Goal: Task Accomplishment & Management: Use online tool/utility

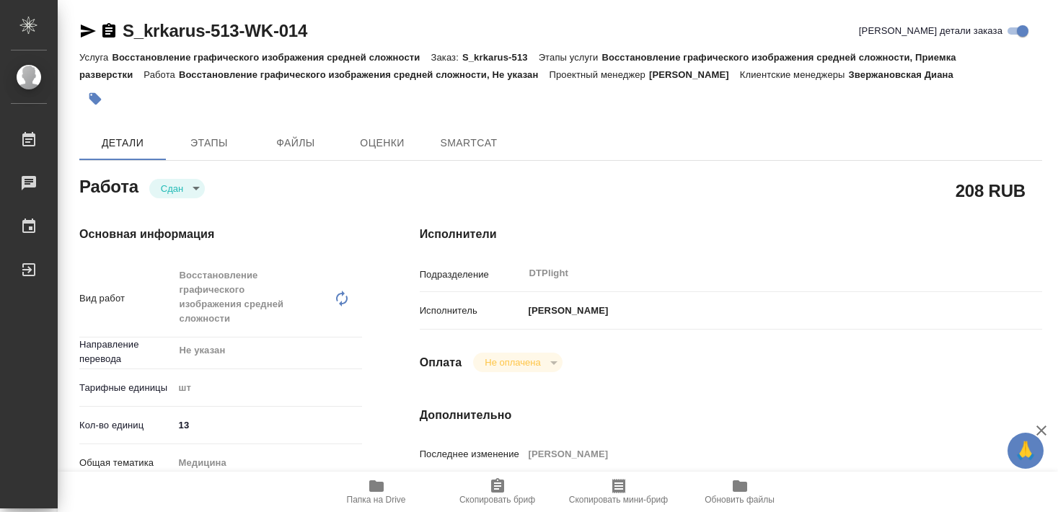
type textarea "x"
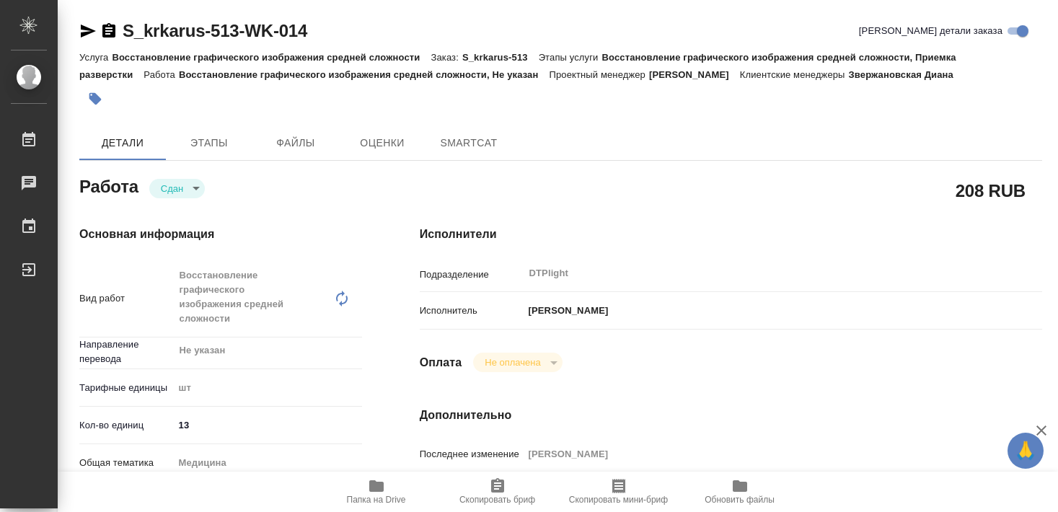
type textarea "x"
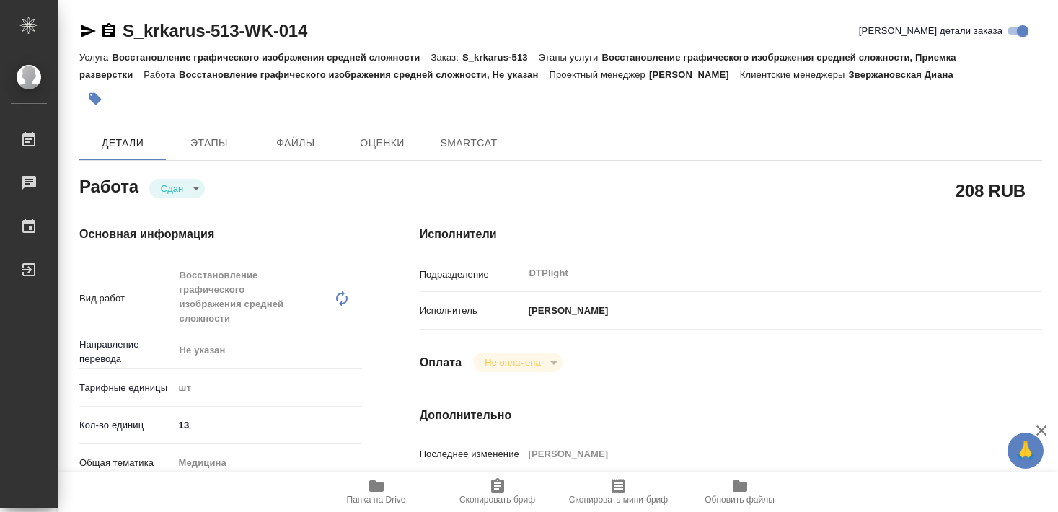
type textarea "x"
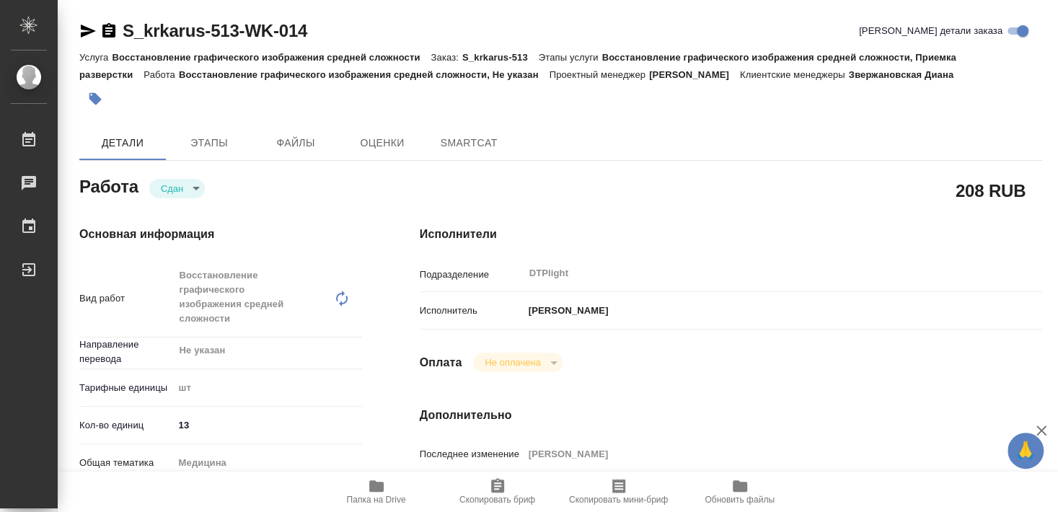
type textarea "x"
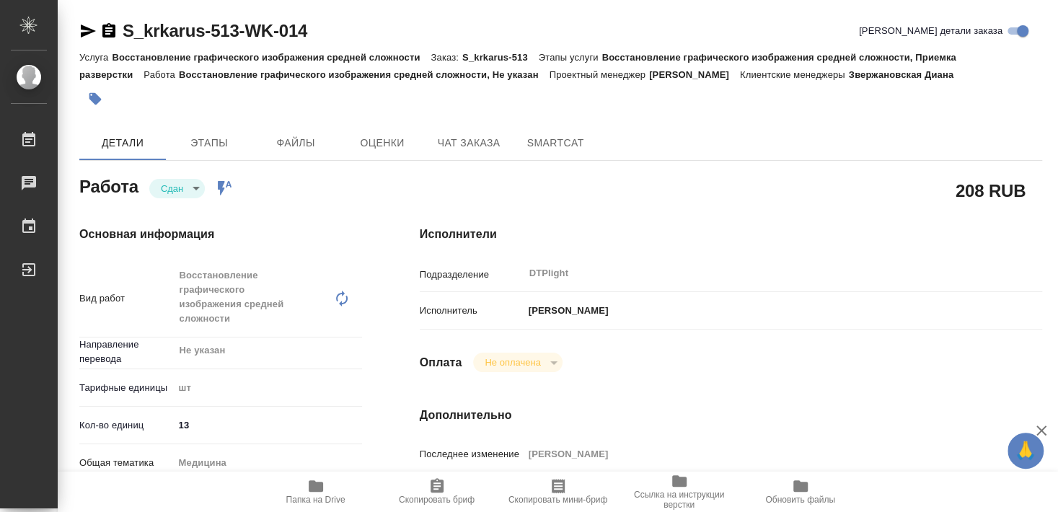
type textarea "x"
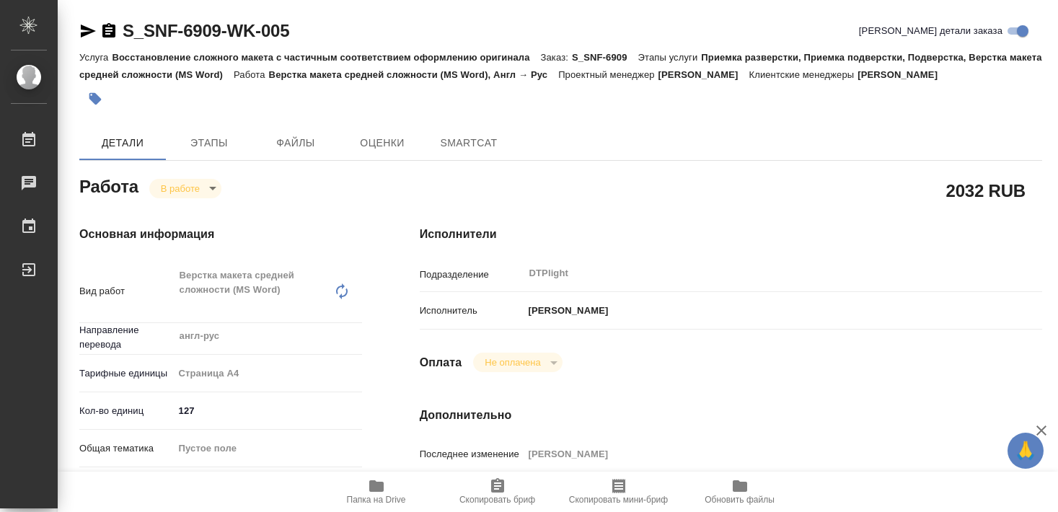
type textarea "x"
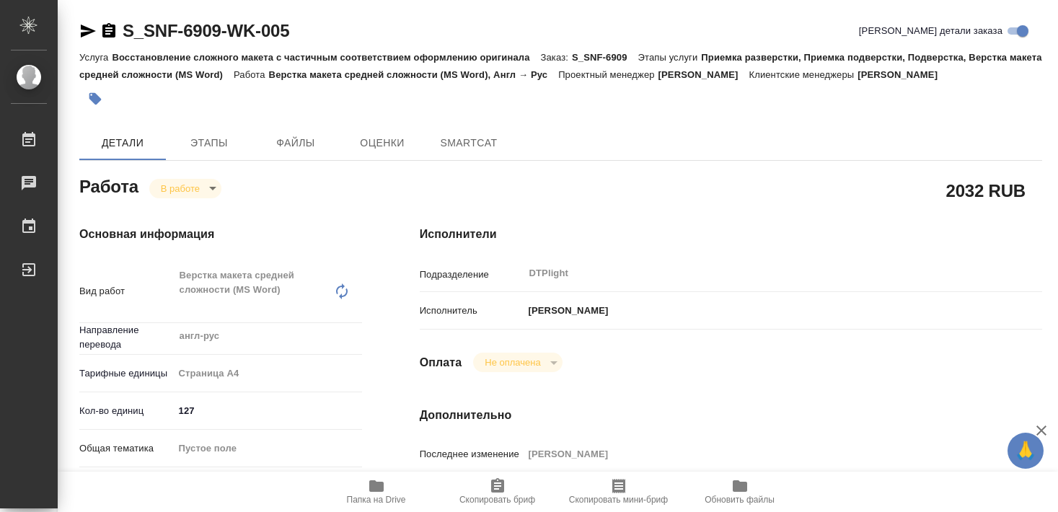
type textarea "x"
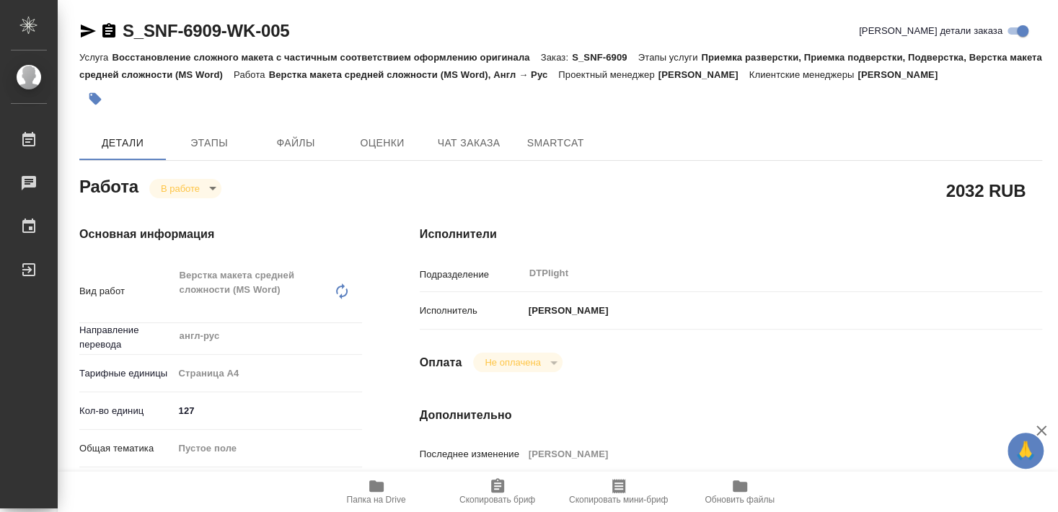
type textarea "x"
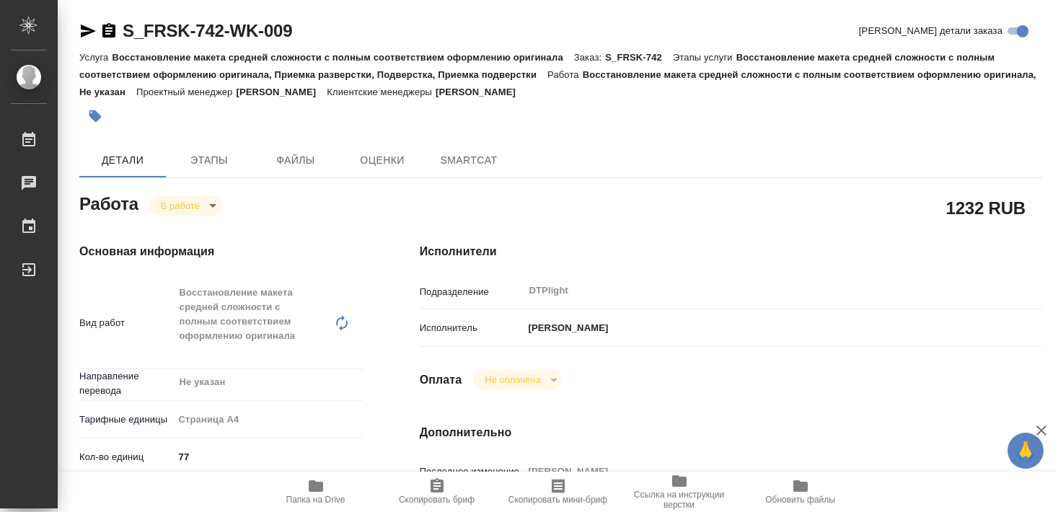
type textarea "x"
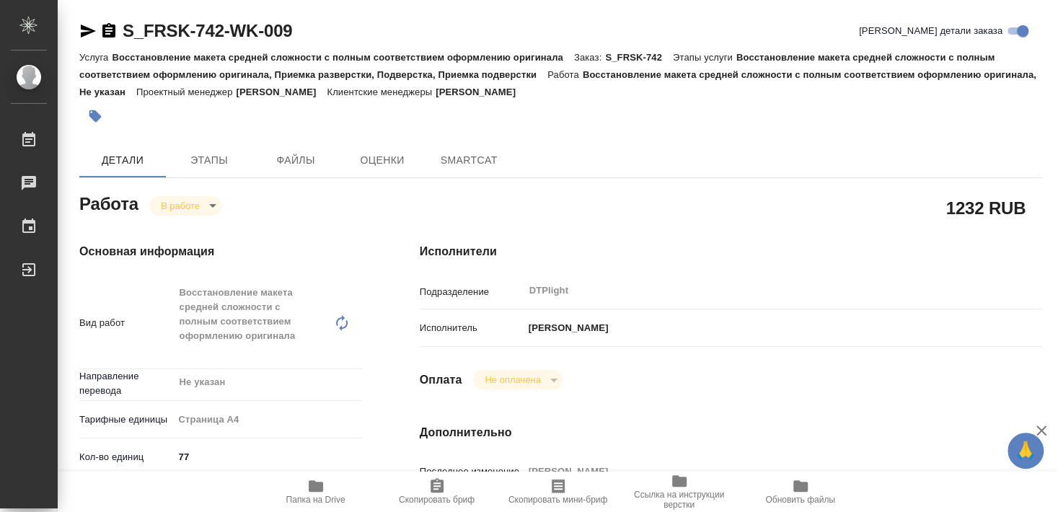
type textarea "x"
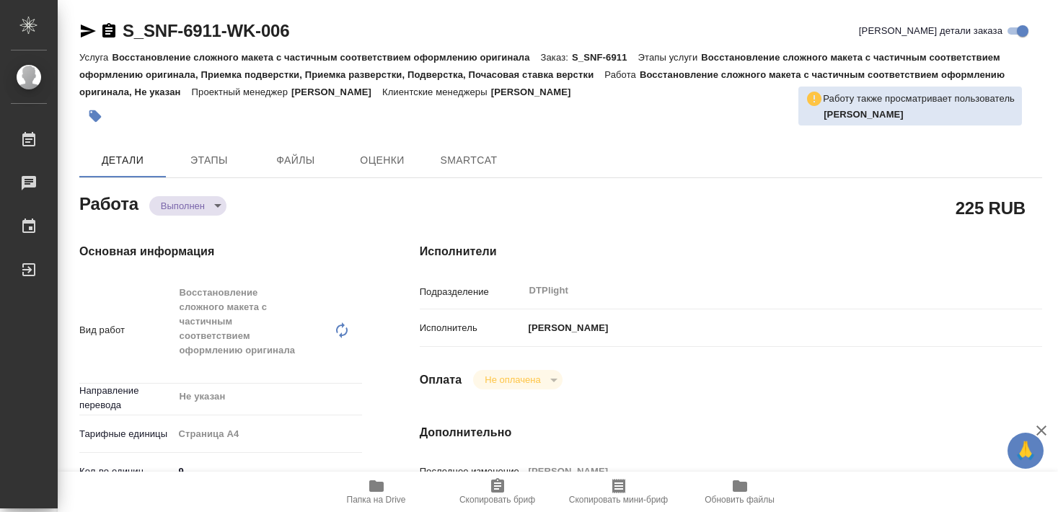
type textarea "x"
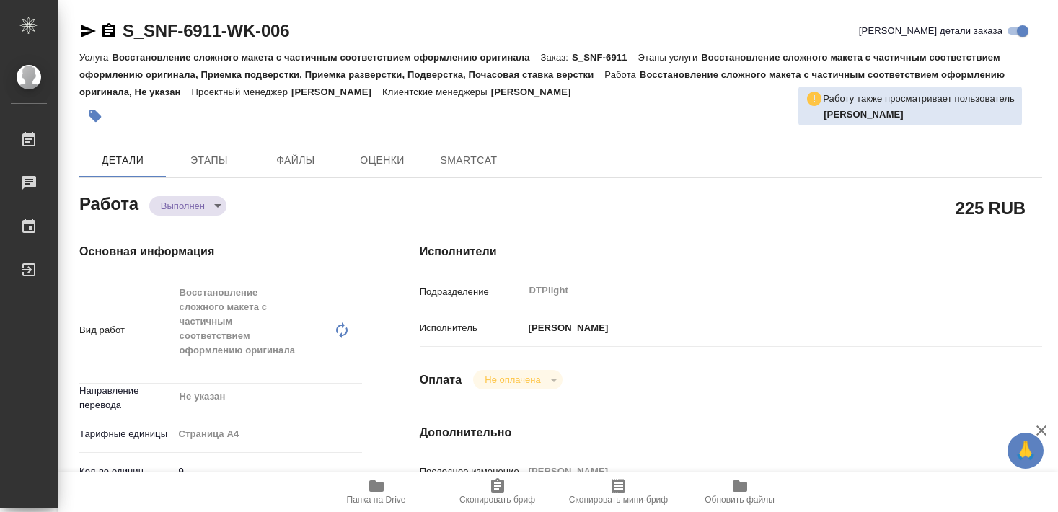
type textarea "x"
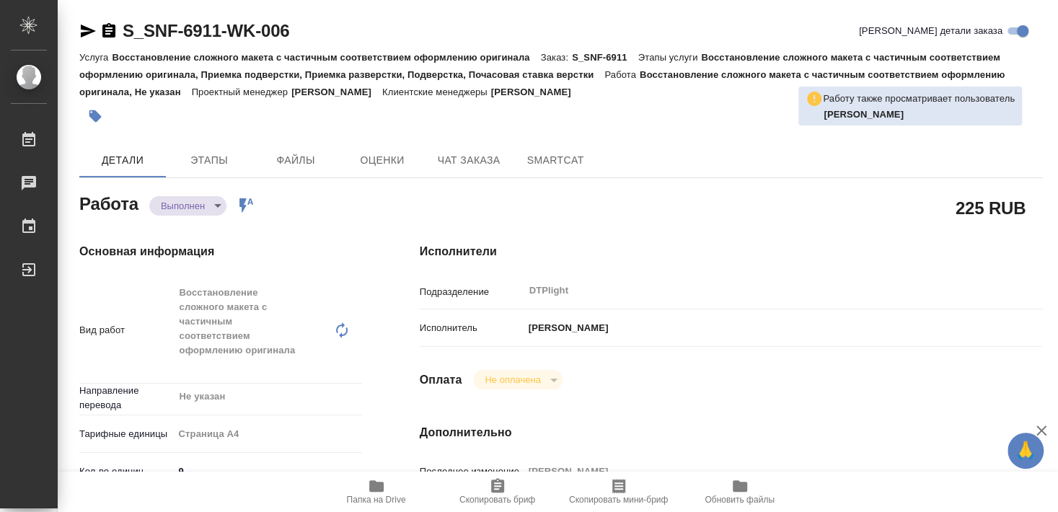
type textarea "x"
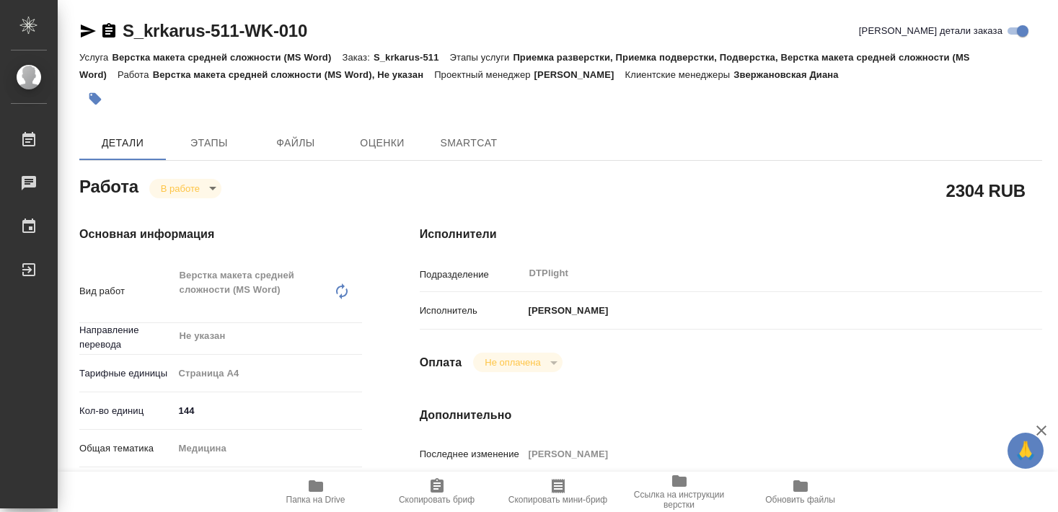
type textarea "x"
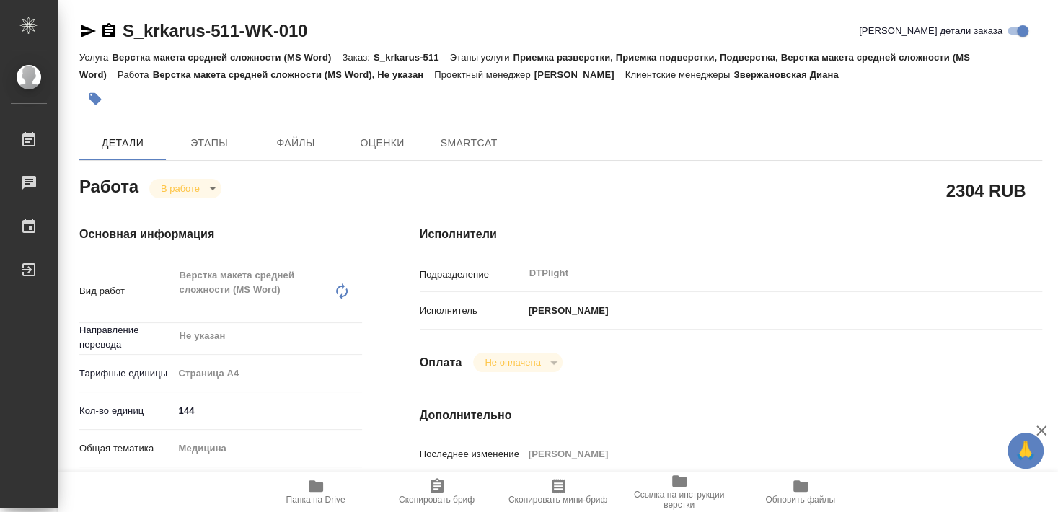
type textarea "x"
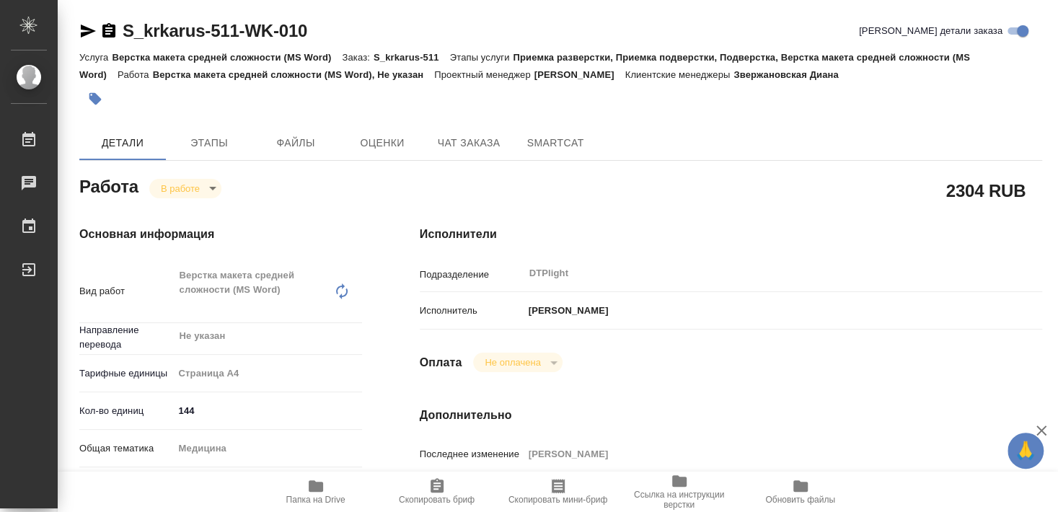
type textarea "x"
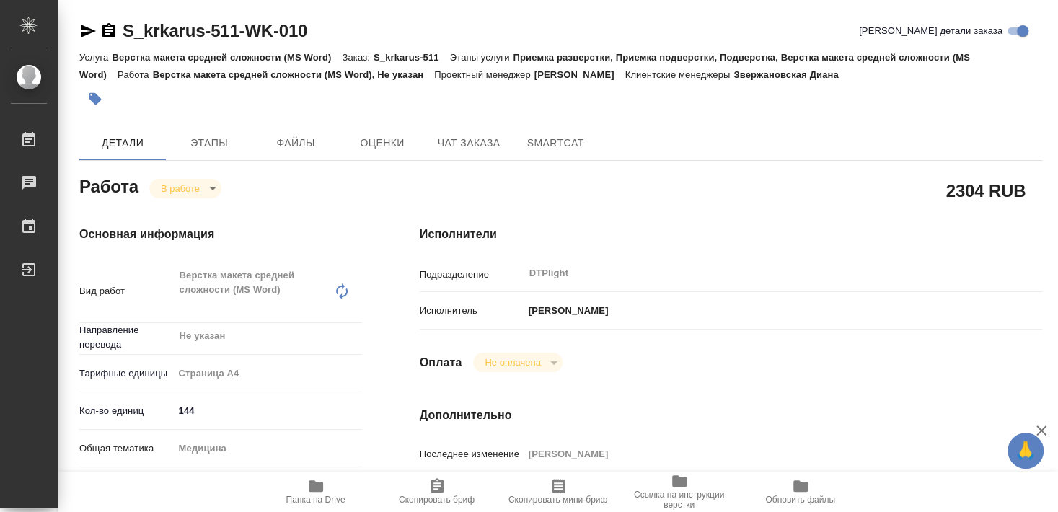
type textarea "x"
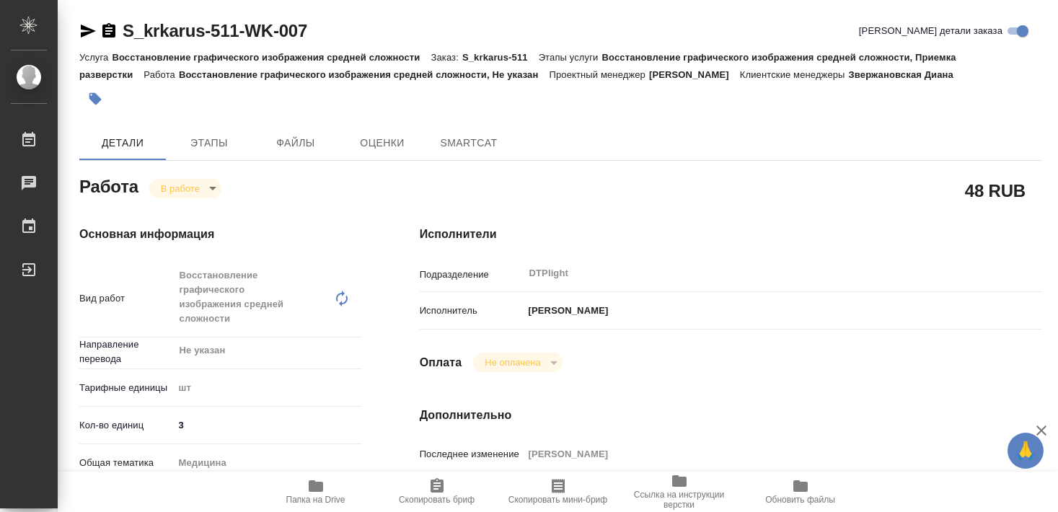
type textarea "x"
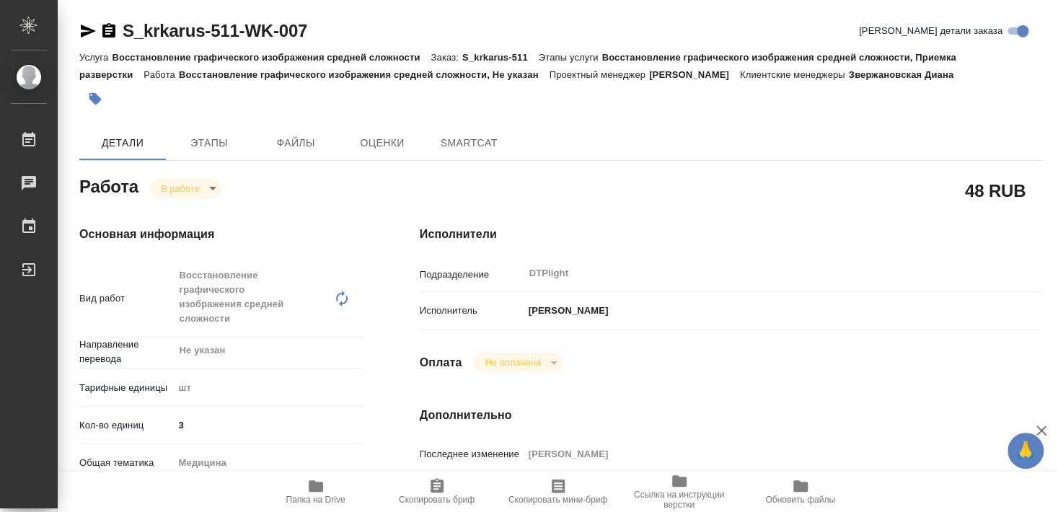
type textarea "x"
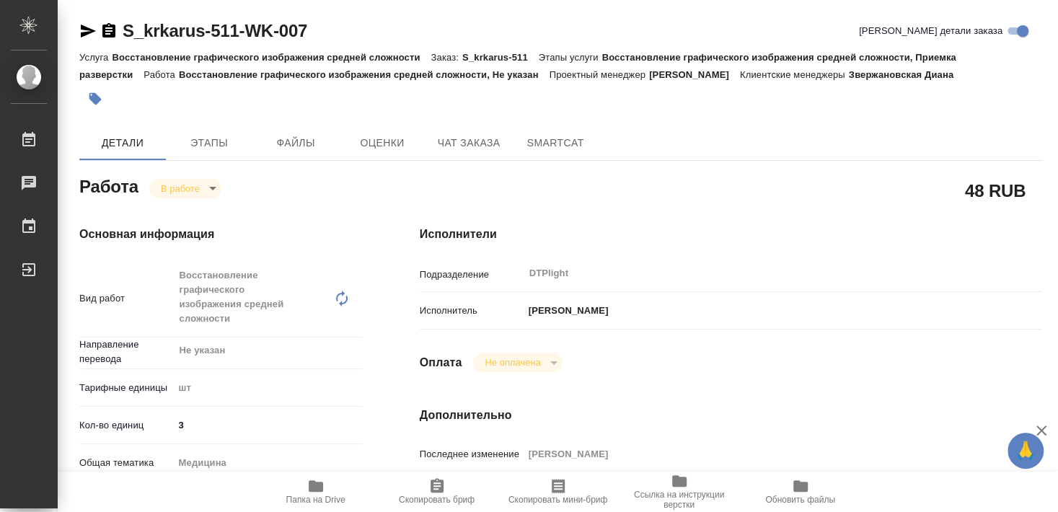
type textarea "x"
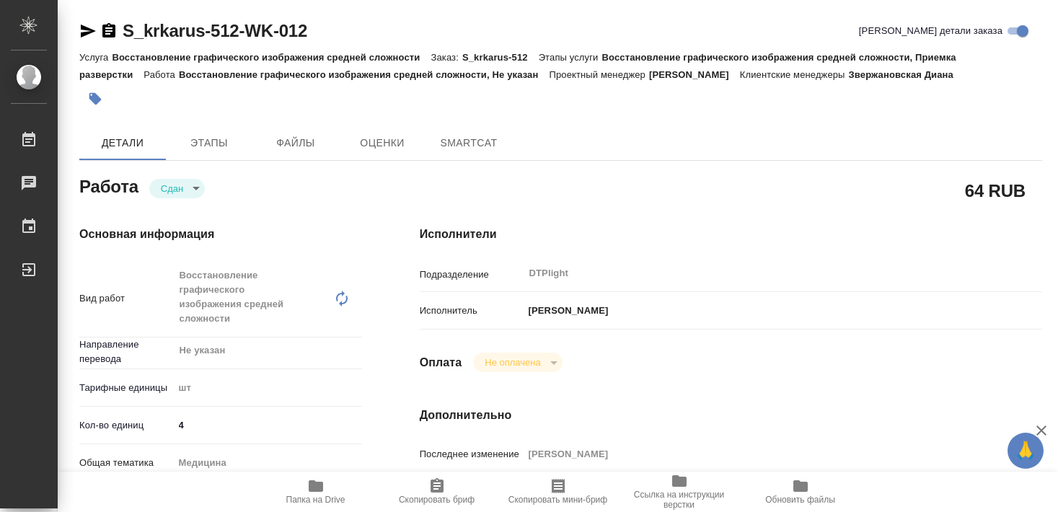
type textarea "x"
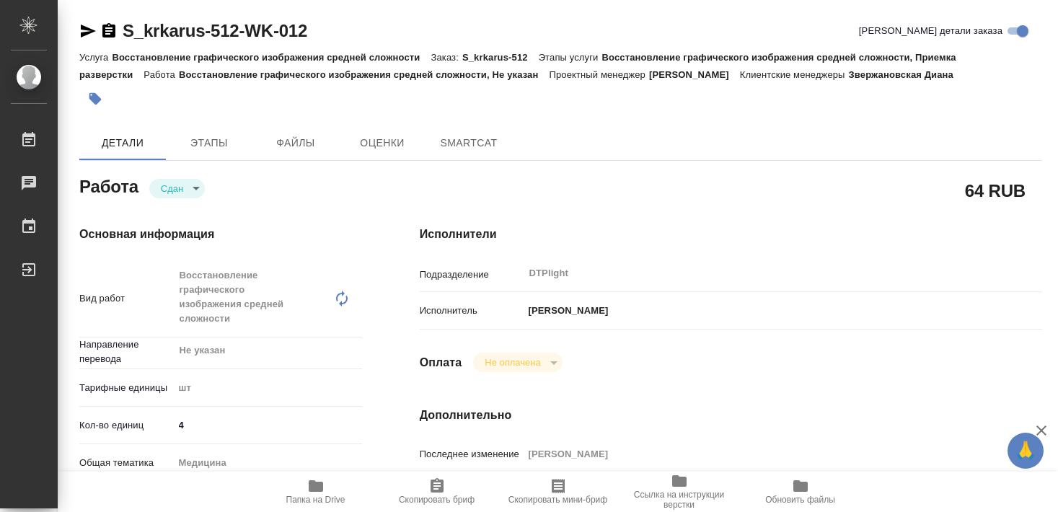
type textarea "x"
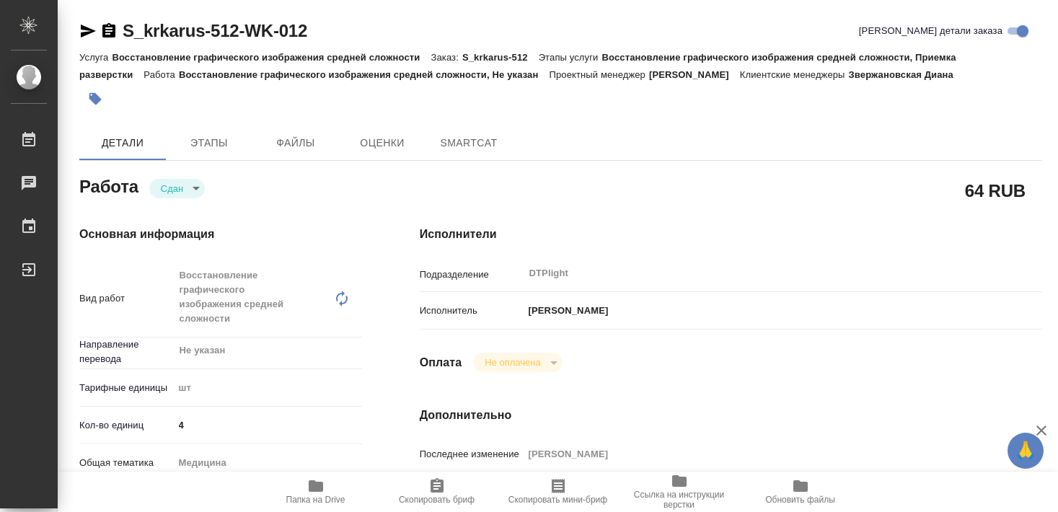
type textarea "x"
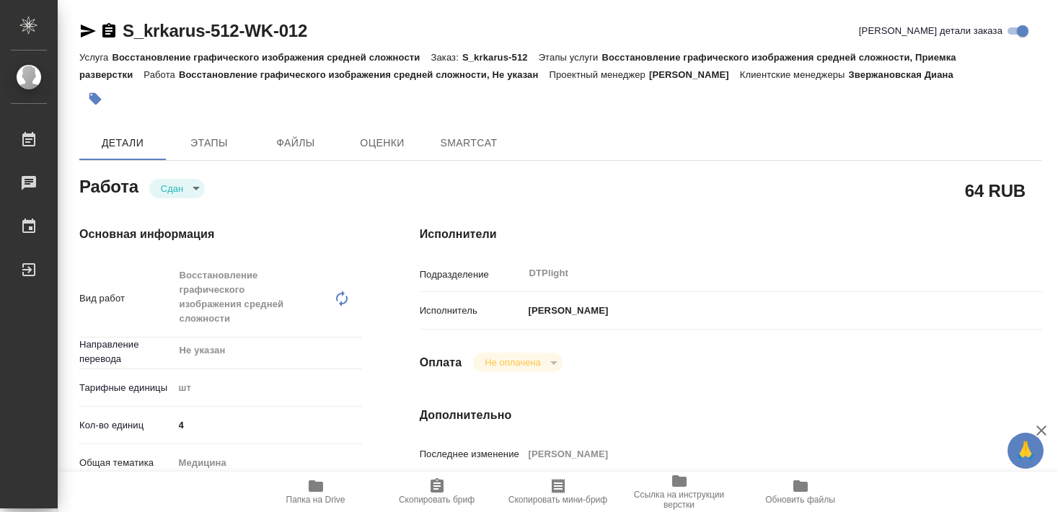
type textarea "x"
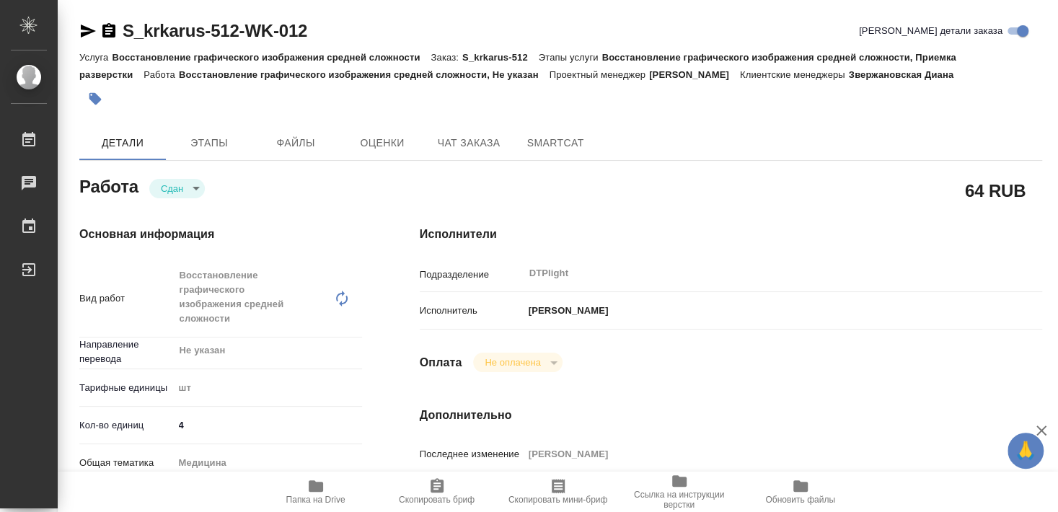
type textarea "x"
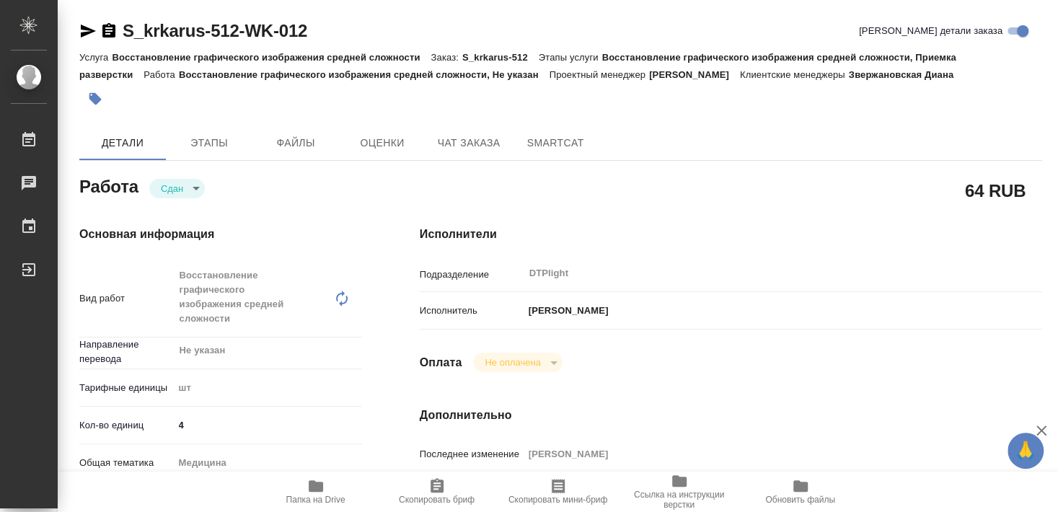
type textarea "x"
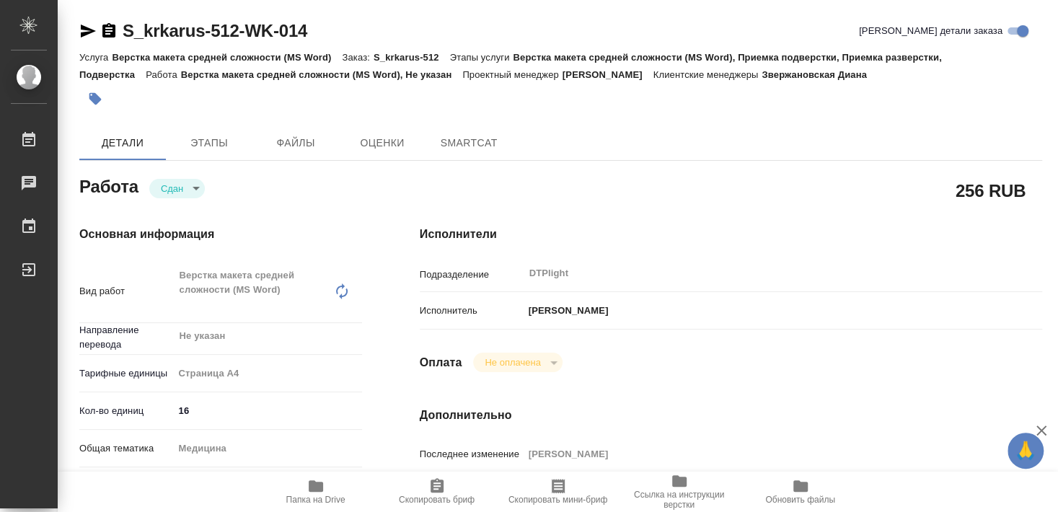
type textarea "x"
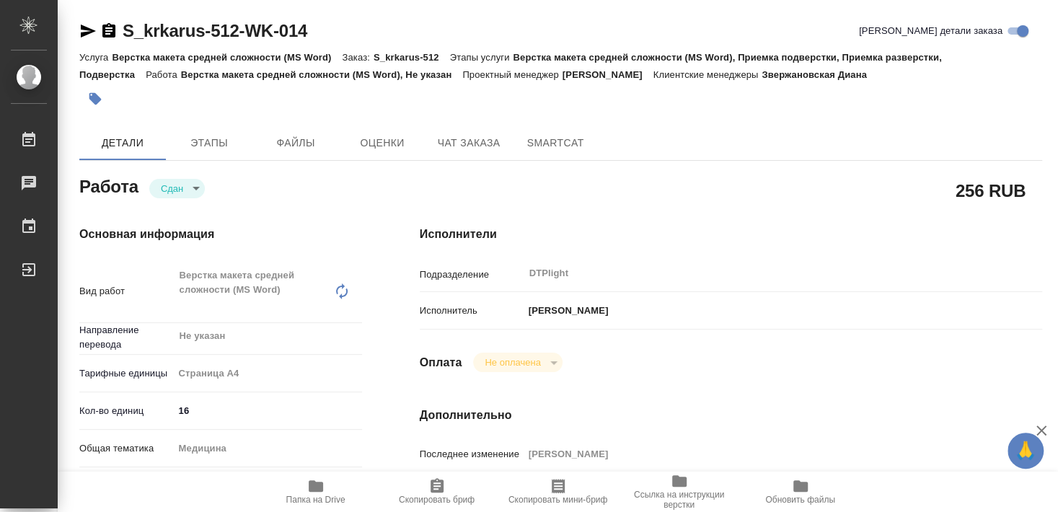
type textarea "x"
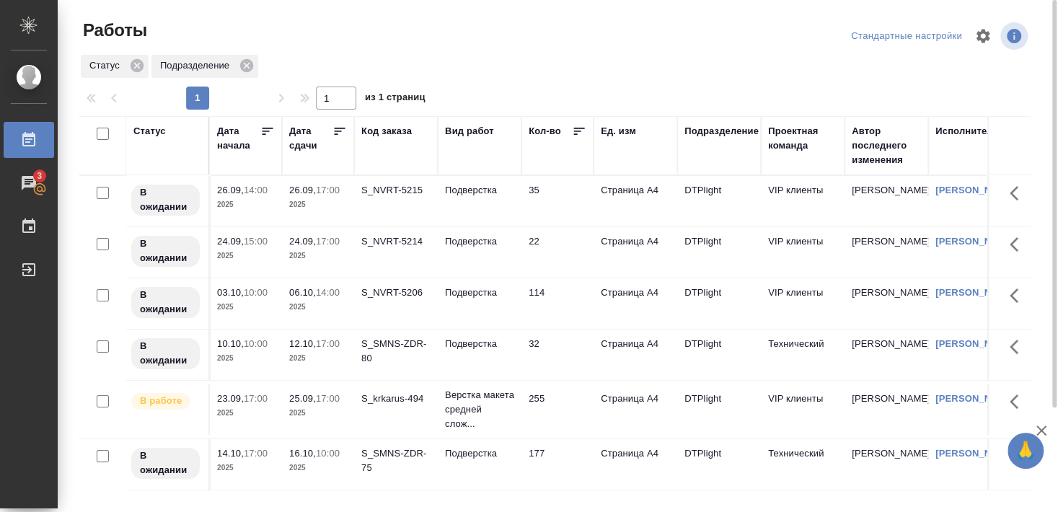
scroll to position [78, 0]
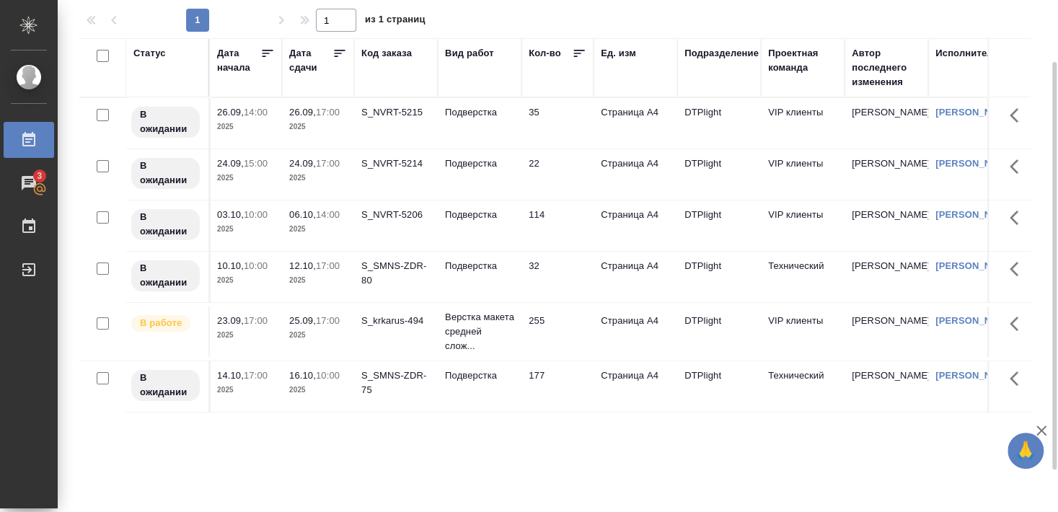
click at [390, 163] on div "S_NVRT-5214" at bounding box center [395, 163] width 69 height 14
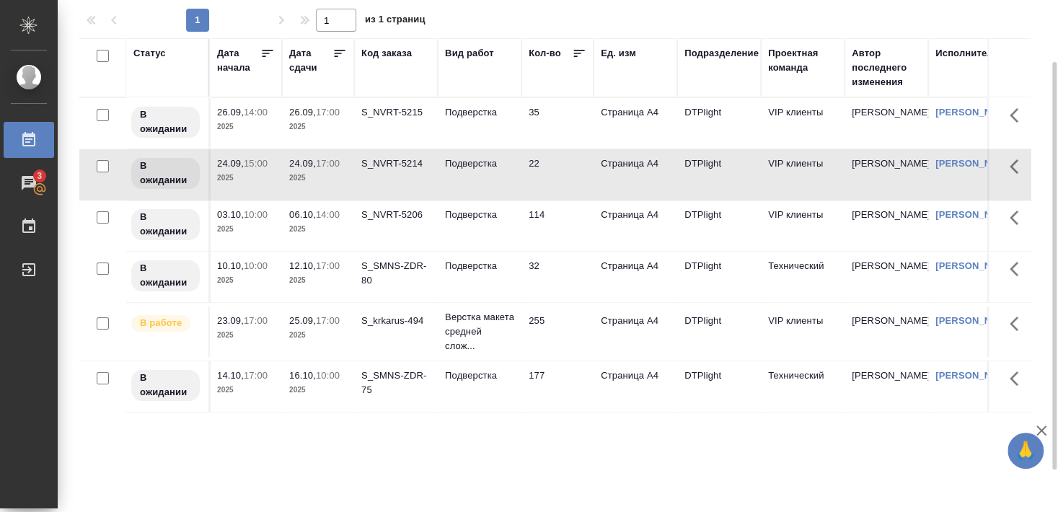
click at [399, 328] on div "S_krkarus-494" at bounding box center [395, 321] width 69 height 14
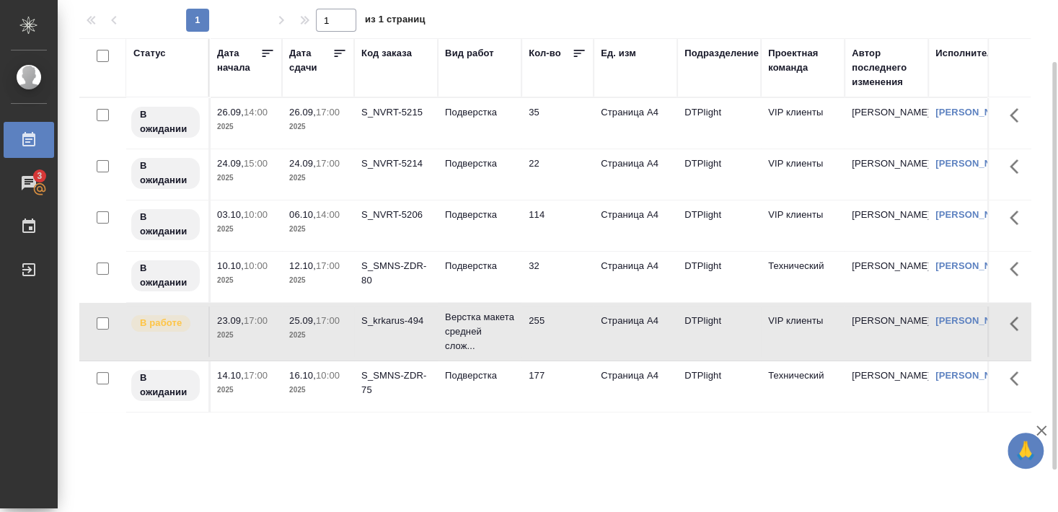
click at [399, 328] on div "S_krkarus-494" at bounding box center [395, 321] width 69 height 14
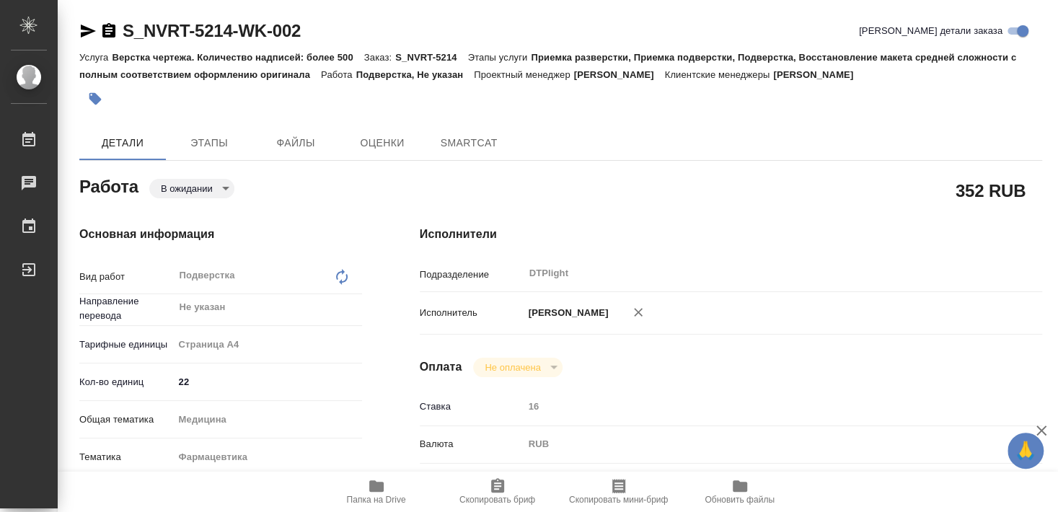
type textarea "x"
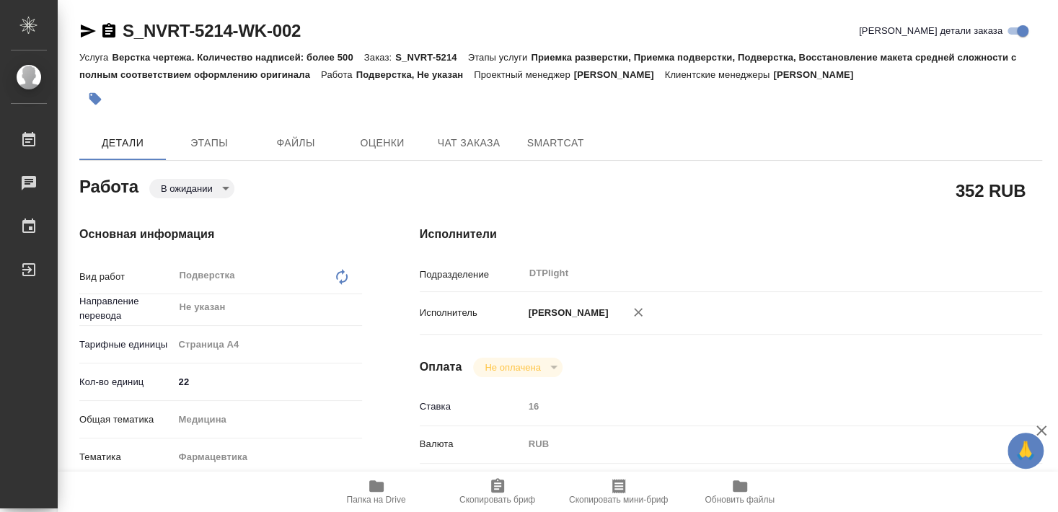
type textarea "x"
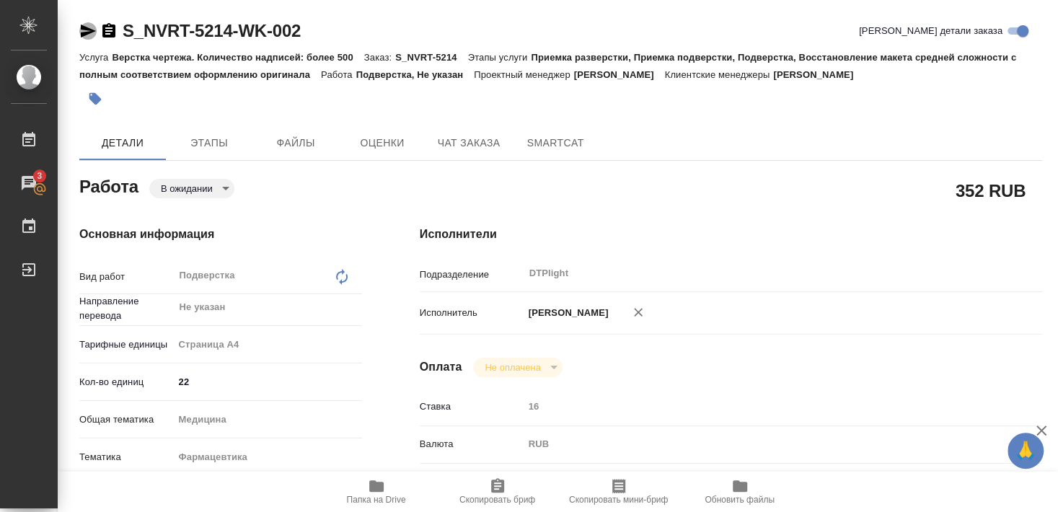
click at [84, 35] on icon "button" at bounding box center [88, 31] width 15 height 13
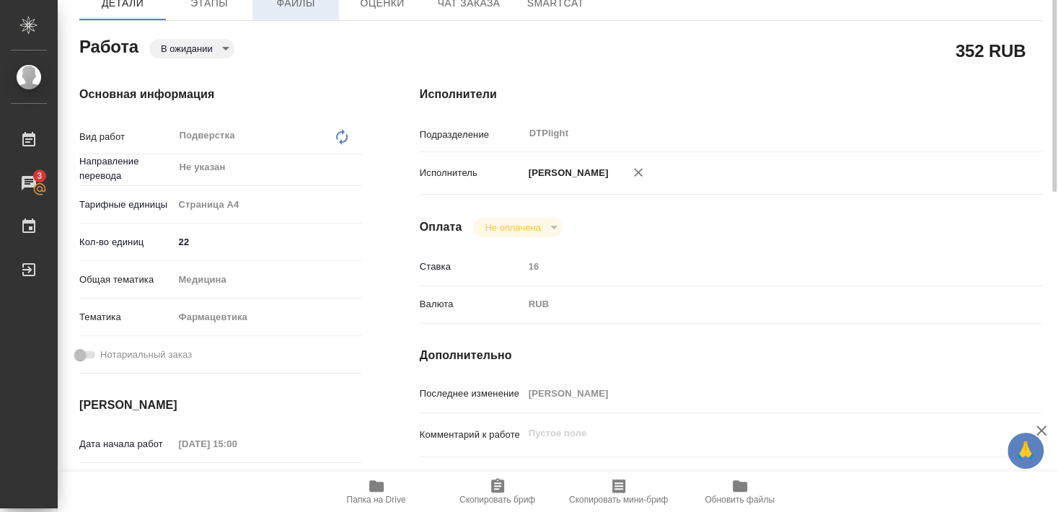
scroll to position [62, 0]
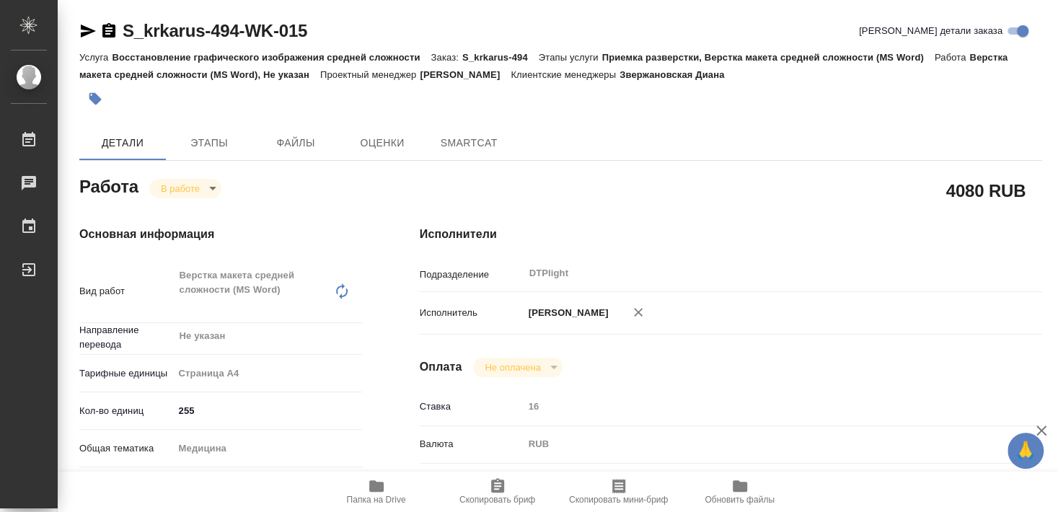
type textarea "x"
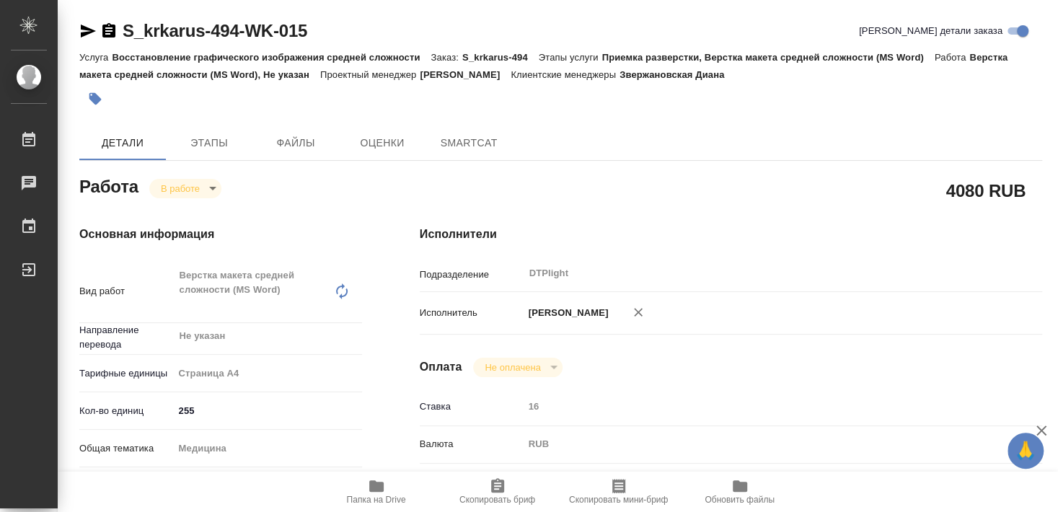
type textarea "x"
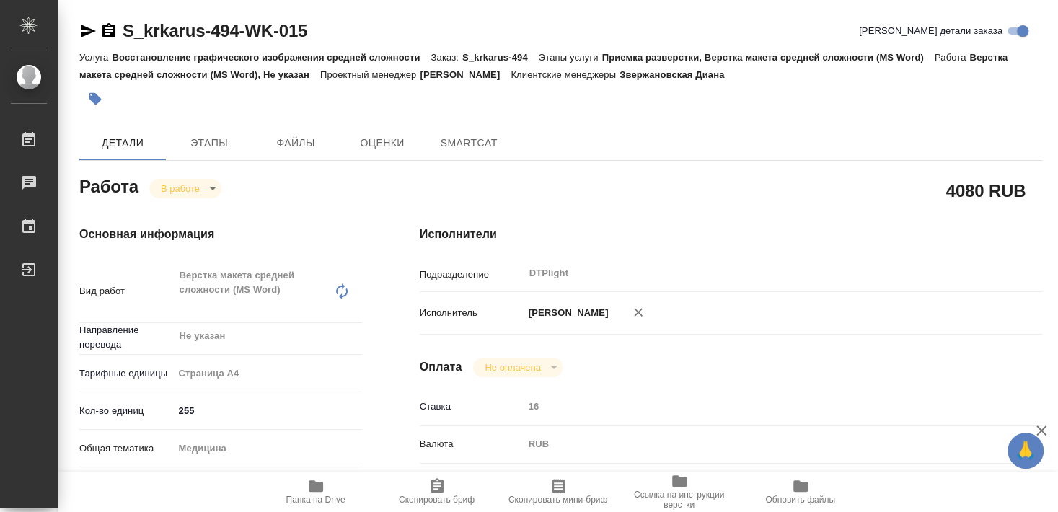
type textarea "x"
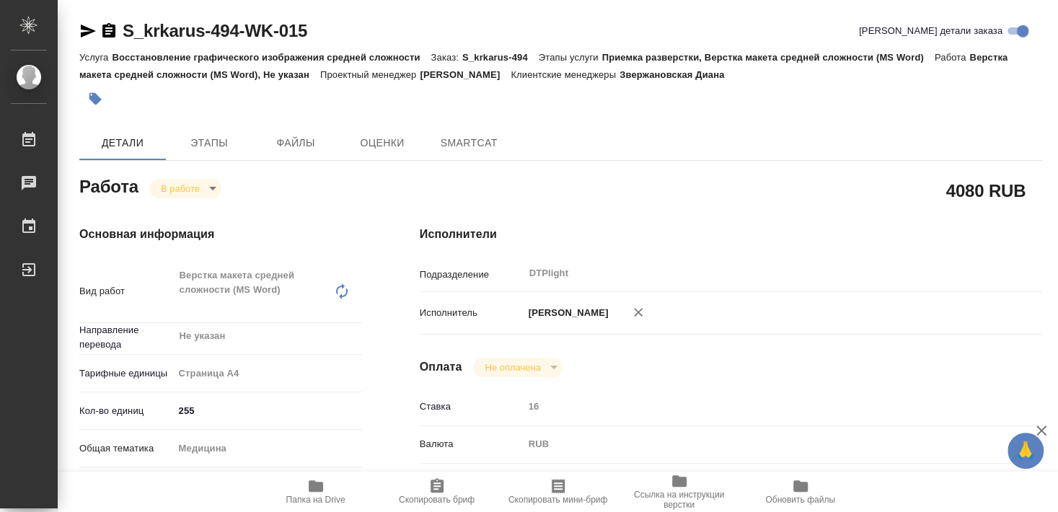
type textarea "x"
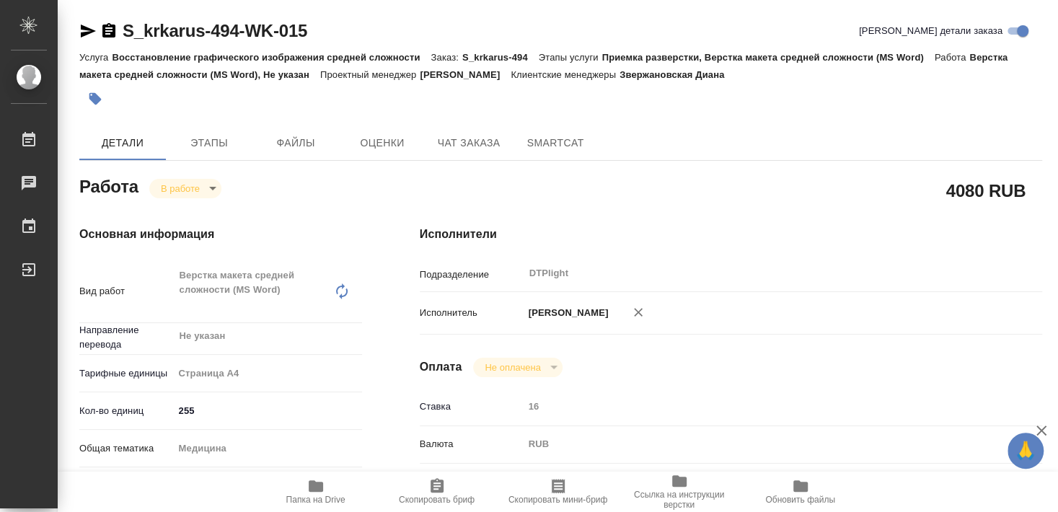
type textarea "x"
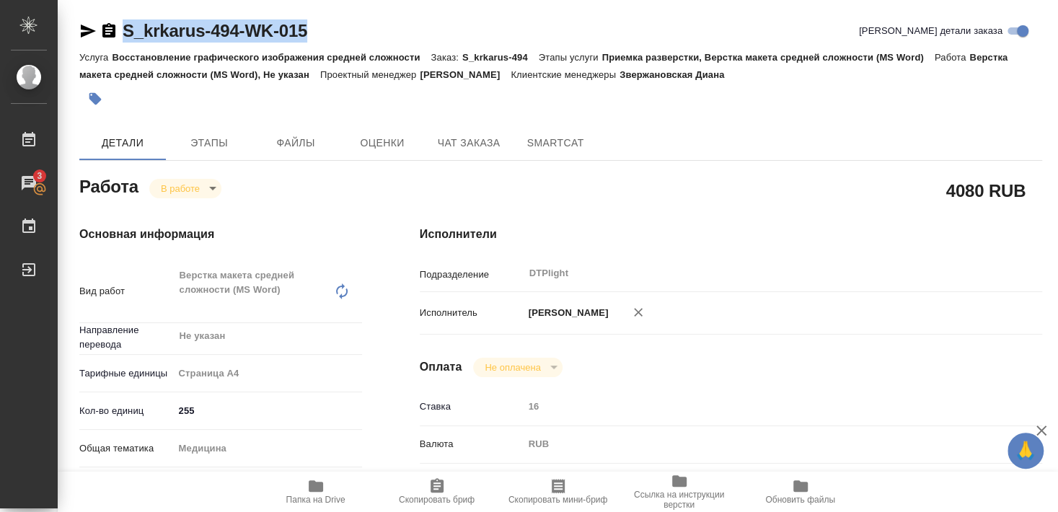
drag, startPoint x: 124, startPoint y: 43, endPoint x: 322, endPoint y: 35, distance: 197.7
click at [322, 35] on div "S_krkarus-494-WK-015 Кратко детали заказа" at bounding box center [560, 30] width 963 height 23
copy link "S_krkarus-494-WK-015"
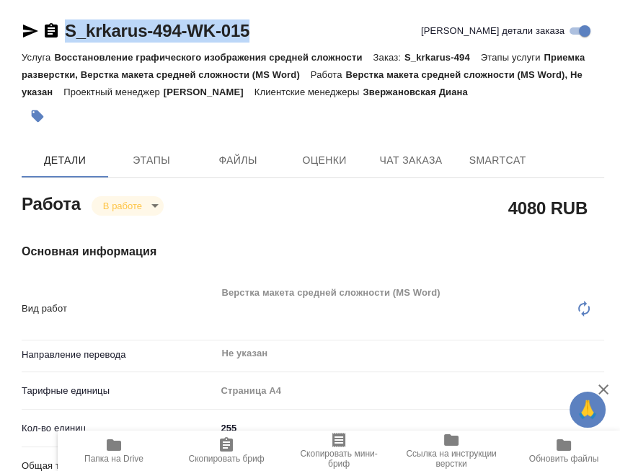
type textarea "x"
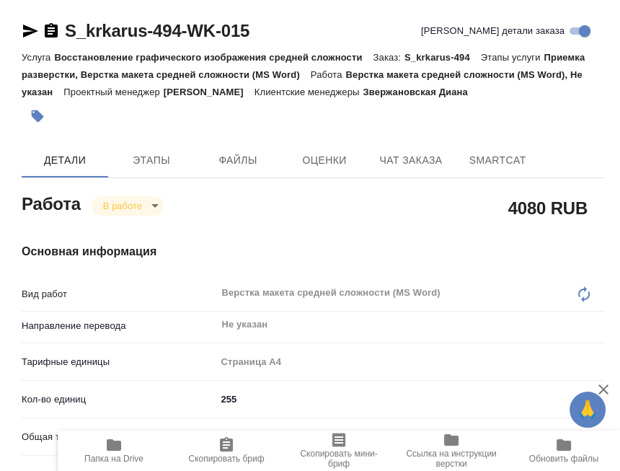
drag, startPoint x: 304, startPoint y: 0, endPoint x: 322, endPoint y: 11, distance: 20.4
drag, startPoint x: 64, startPoint y: 43, endPoint x: 184, endPoint y: 30, distance: 120.4
copy link "S_krkarus-494"
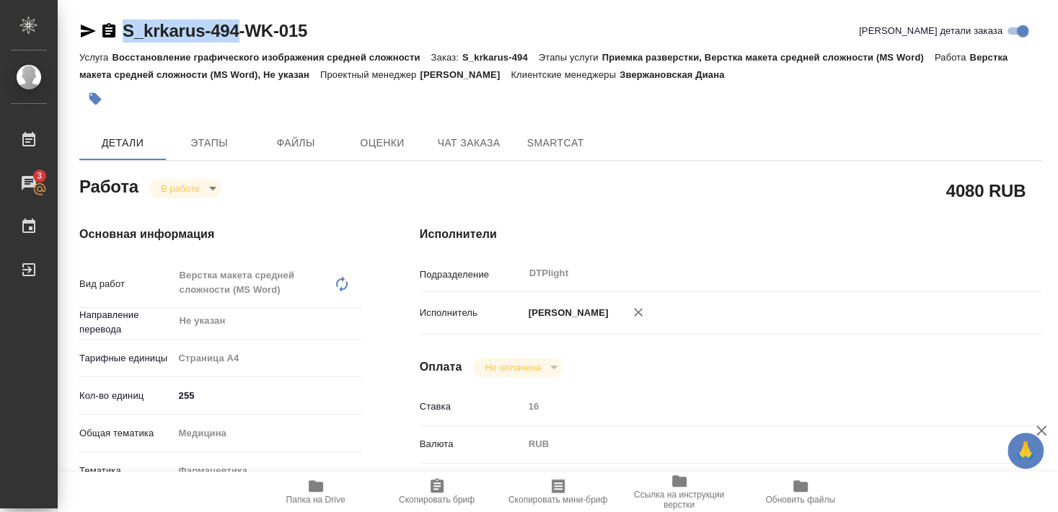
type textarea "x"
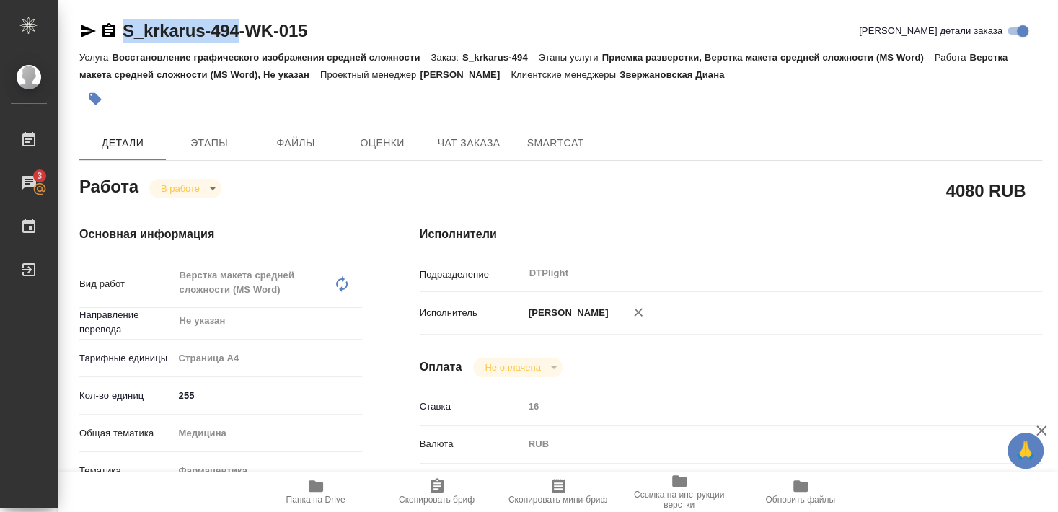
type textarea "x"
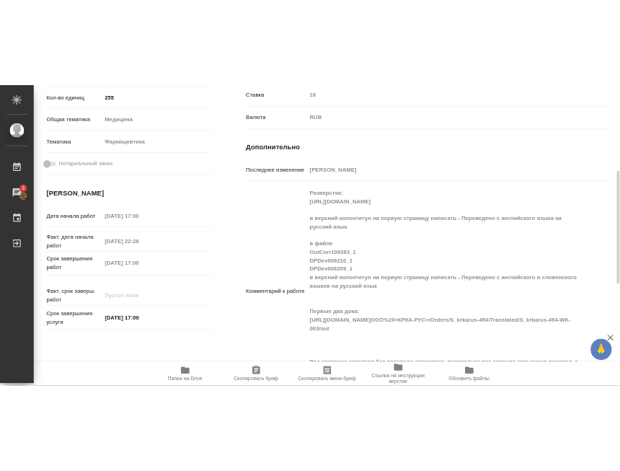
scroll to position [467, 0]
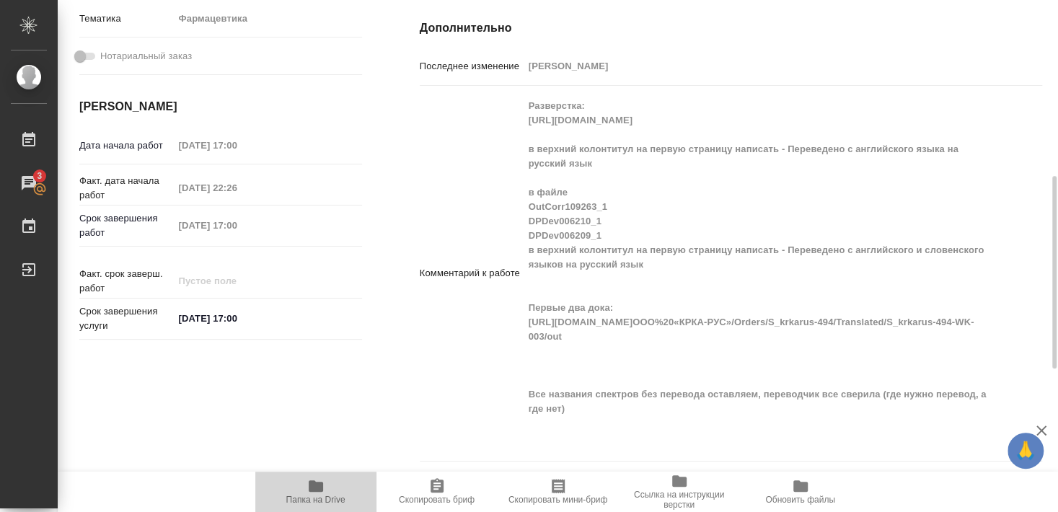
click at [310, 495] on span "Папка на Drive" at bounding box center [316, 490] width 104 height 27
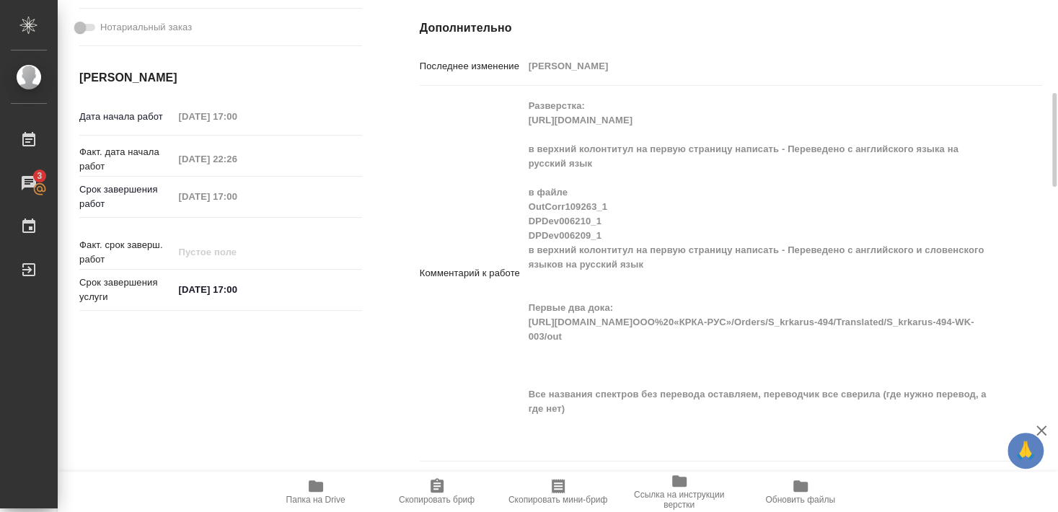
type textarea "x"
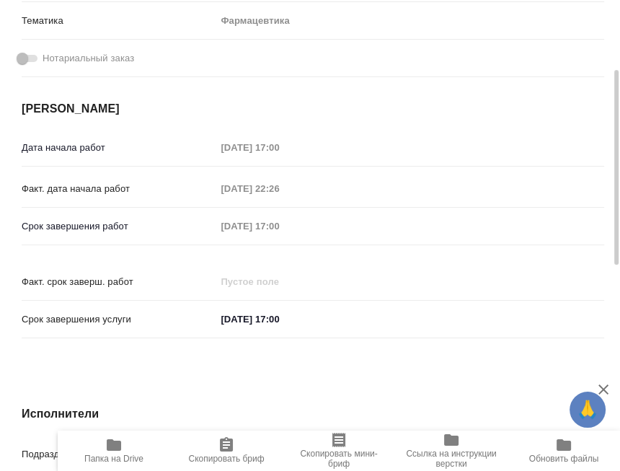
type textarea "x"
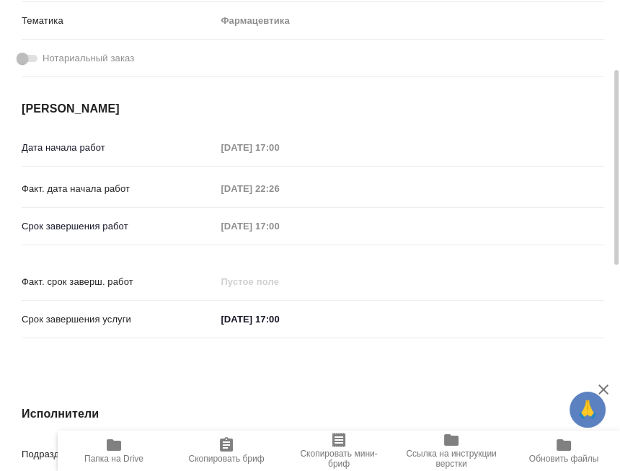
type textarea "x"
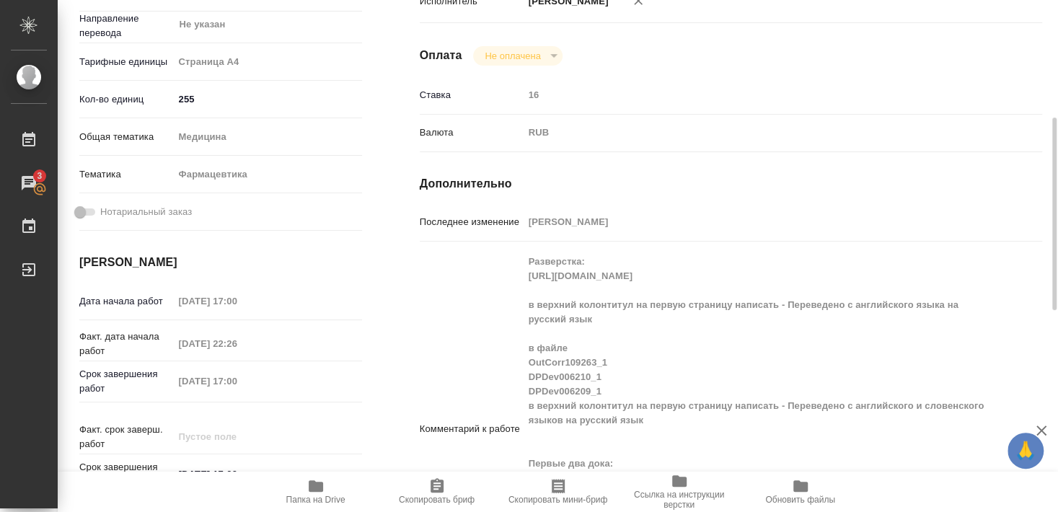
scroll to position [156, 0]
